Goal: Use online tool/utility: Use online tool/utility

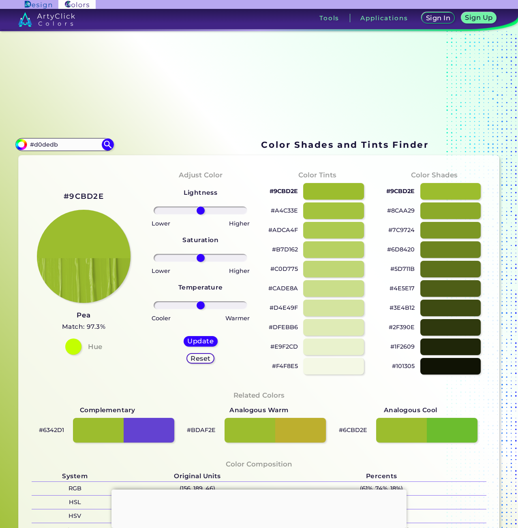
type input "#d0dedb"
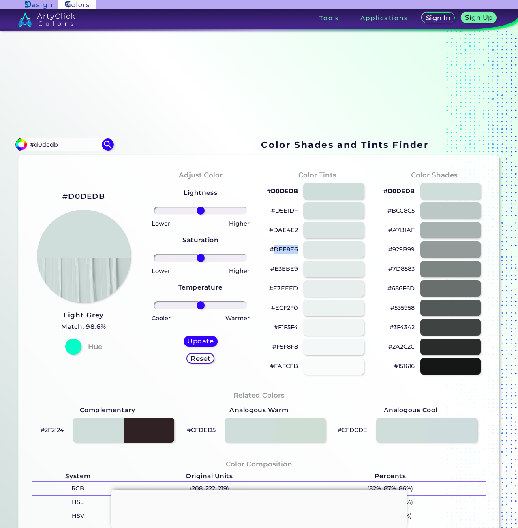
drag, startPoint x: 299, startPoint y: 249, endPoint x: 273, endPoint y: 249, distance: 25.1
click at [273, 249] on div "#DEE8E6" at bounding box center [317, 249] width 104 height 19
drag, startPoint x: 296, startPoint y: 307, endPoint x: 273, endPoint y: 309, distance: 23.2
click at [273, 309] on div "#ECF2F0" at bounding box center [317, 307] width 104 height 19
copy p "ECF2F0"
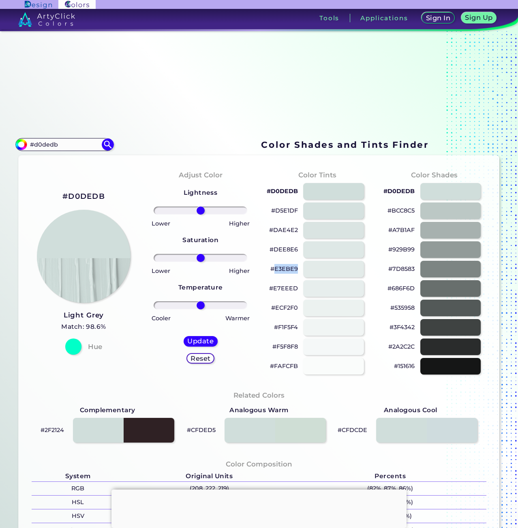
drag, startPoint x: 299, startPoint y: 270, endPoint x: 272, endPoint y: 270, distance: 26.7
click at [272, 270] on div "#E3EBE9" at bounding box center [317, 268] width 104 height 19
copy div "E3EBE9"
